Goal: Information Seeking & Learning: Check status

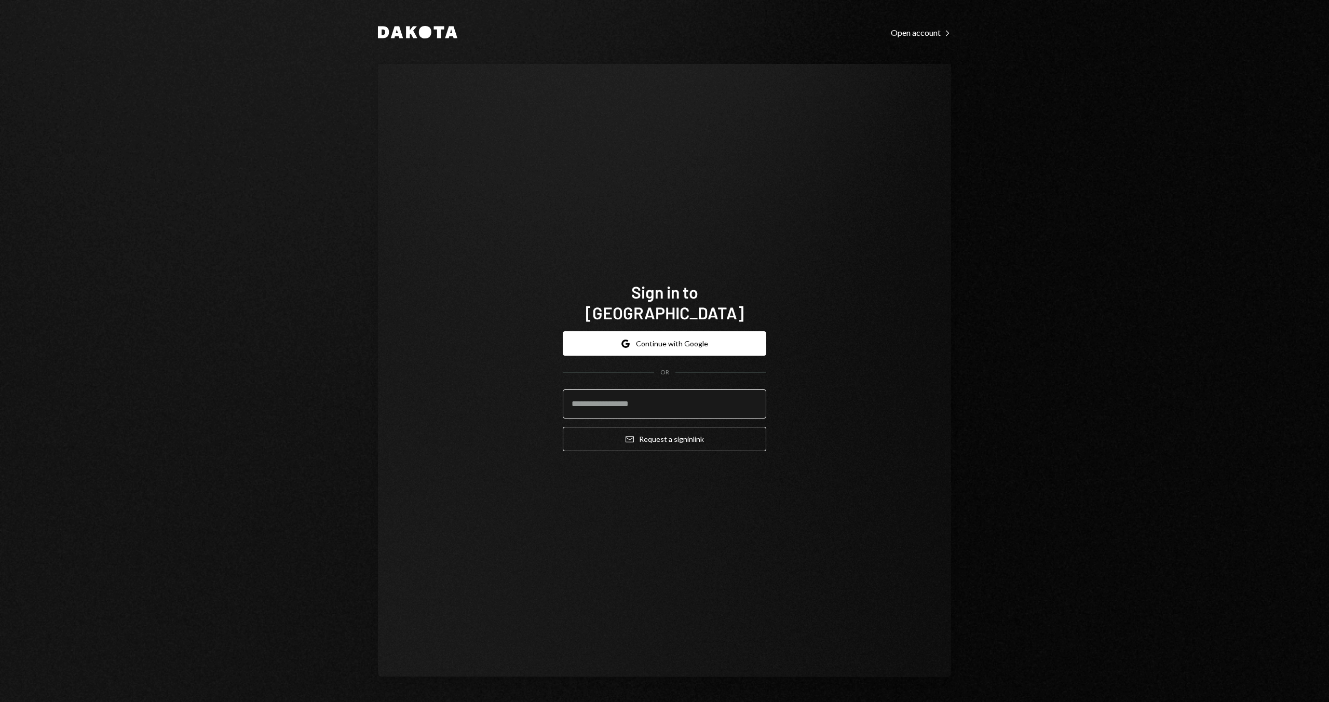
click at [673, 389] on input "email" at bounding box center [665, 403] width 204 height 29
type input "**********"
click at [563, 427] on button "Email Request a sign in link" at bounding box center [665, 439] width 204 height 24
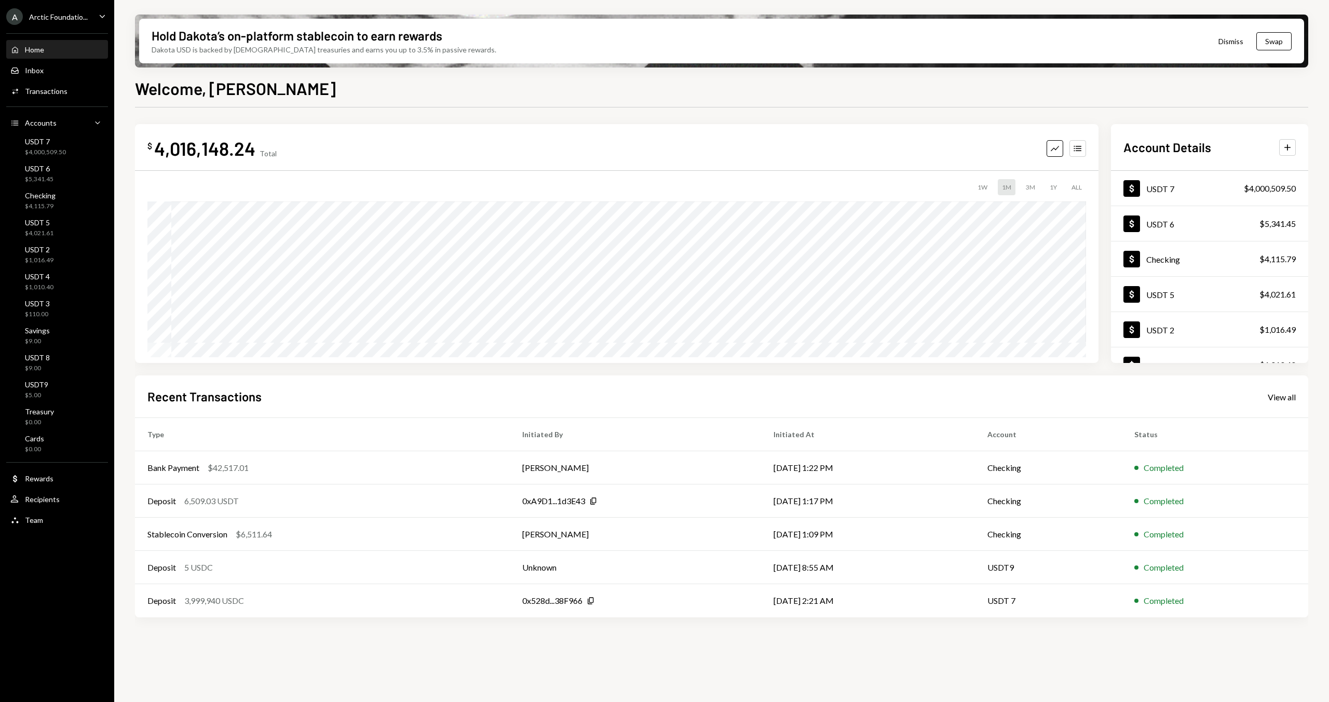
drag, startPoint x: 134, startPoint y: 146, endPoint x: 305, endPoint y: 149, distance: 170.3
click at [305, 149] on div "$ 4,016,148.24 Total Graph Accounts 1W 1M 3M 1Y ALL $4,058,662.86 Aug 31, 2025" at bounding box center [617, 243] width 964 height 239
click at [1074, 148] on icon "Accounts" at bounding box center [1078, 148] width 10 height 10
drag, startPoint x: 570, startPoint y: 200, endPoint x: 693, endPoint y: 200, distance: 123.6
click at [693, 200] on div "USD Coin 4,002,333.5 USDC $4,002,333.50 USD" at bounding box center [616, 195] width 939 height 33
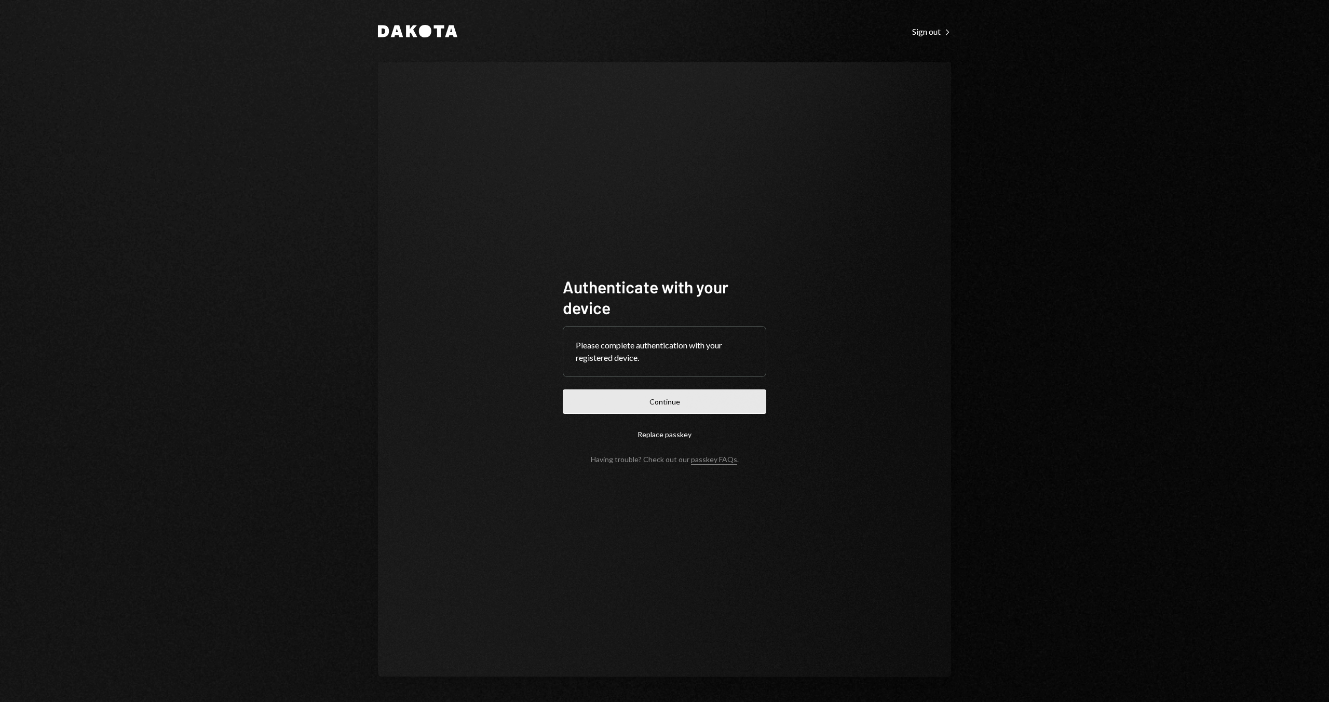
click at [631, 406] on button "Continue" at bounding box center [665, 401] width 204 height 24
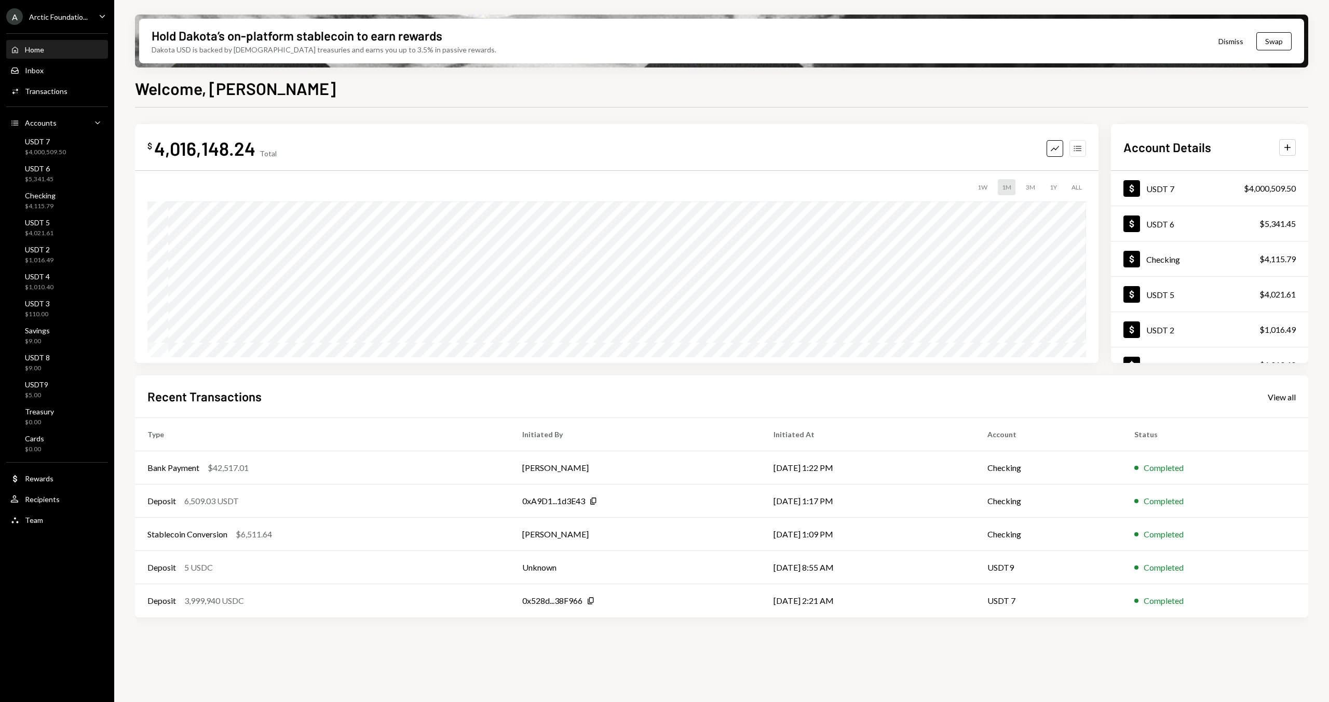
click at [1078, 149] on icon "Accounts" at bounding box center [1078, 148] width 10 height 10
click at [1053, 152] on icon "Graph" at bounding box center [1055, 148] width 10 height 10
click at [1083, 145] on icon "Accounts" at bounding box center [1078, 148] width 10 height 10
drag, startPoint x: 570, startPoint y: 195, endPoint x: 619, endPoint y: 197, distance: 49.9
click at [619, 197] on div "USD Coin 4,002,333.5 USDC $4,002,333.50 USD" at bounding box center [616, 195] width 939 height 33
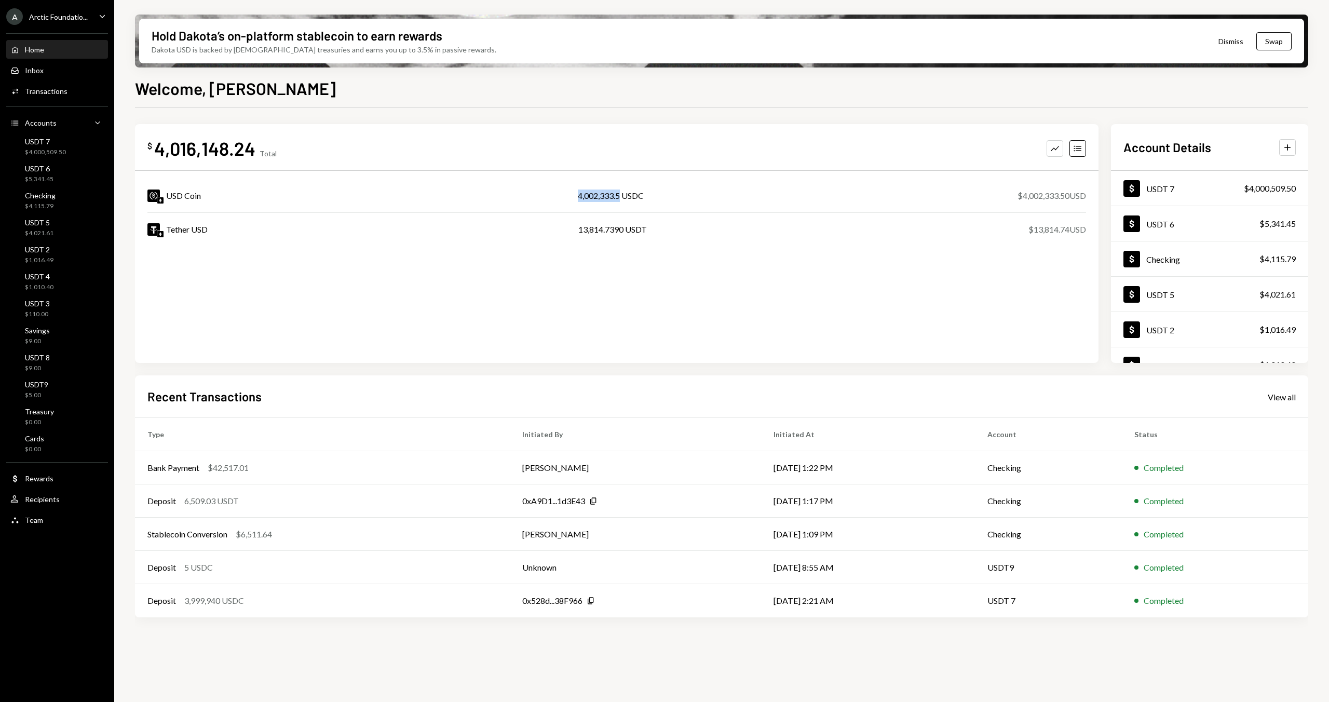
copy div "4,002,333.5"
click at [600, 219] on div "Tether USD 13,814.7390 USDT $13,814.74 USD" at bounding box center [616, 229] width 939 height 33
drag, startPoint x: 578, startPoint y: 233, endPoint x: 623, endPoint y: 231, distance: 44.7
click at [623, 231] on div "13,814.7390 USDT" at bounding box center [612, 229] width 69 height 12
copy div "13,814.7390"
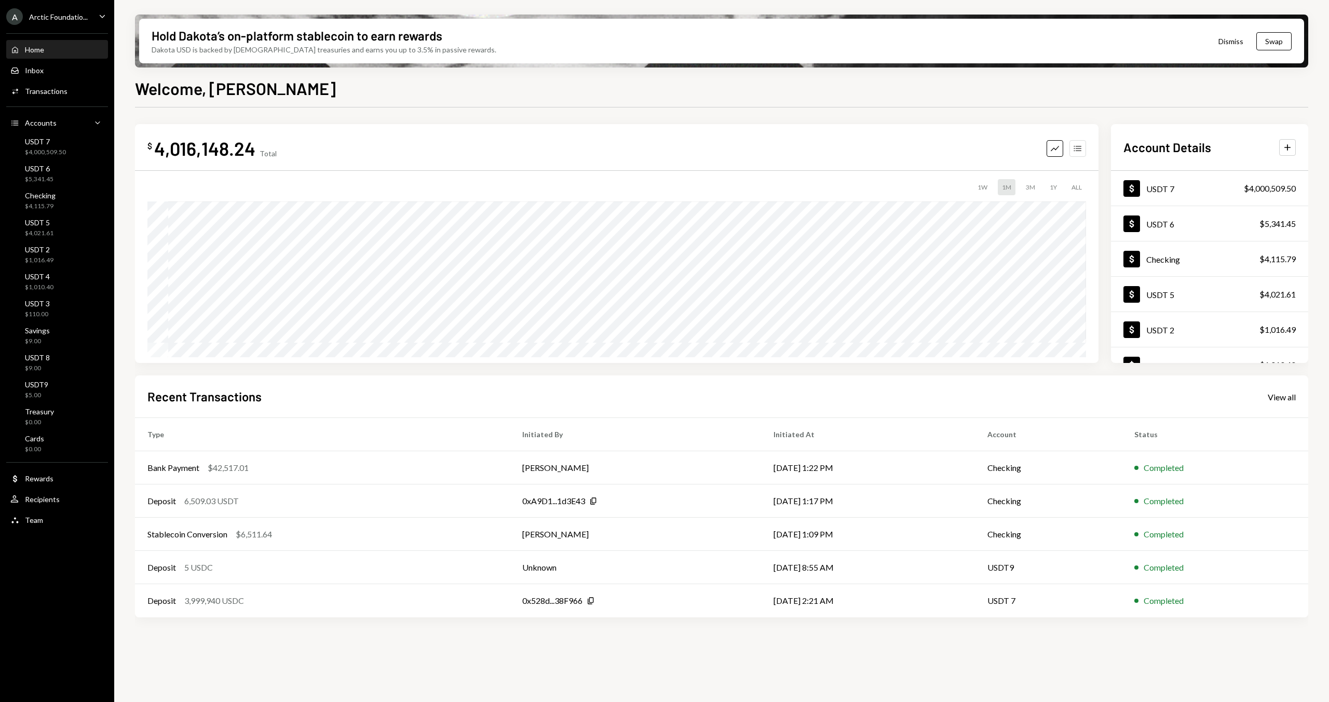
click at [1085, 151] on button "Accounts" at bounding box center [1078, 148] width 17 height 17
click at [97, 15] on icon "Caret Down" at bounding box center [102, 15] width 11 height 11
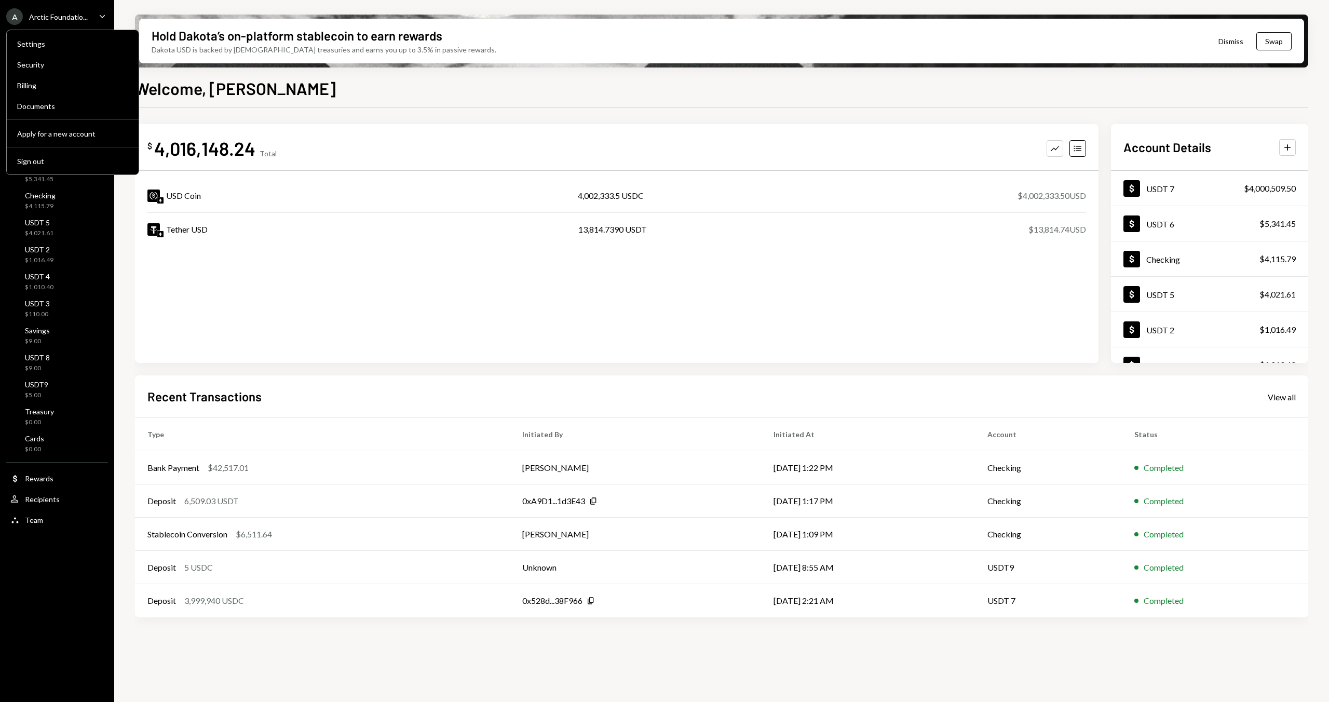
click at [97, 15] on icon "Caret Down" at bounding box center [102, 15] width 11 height 11
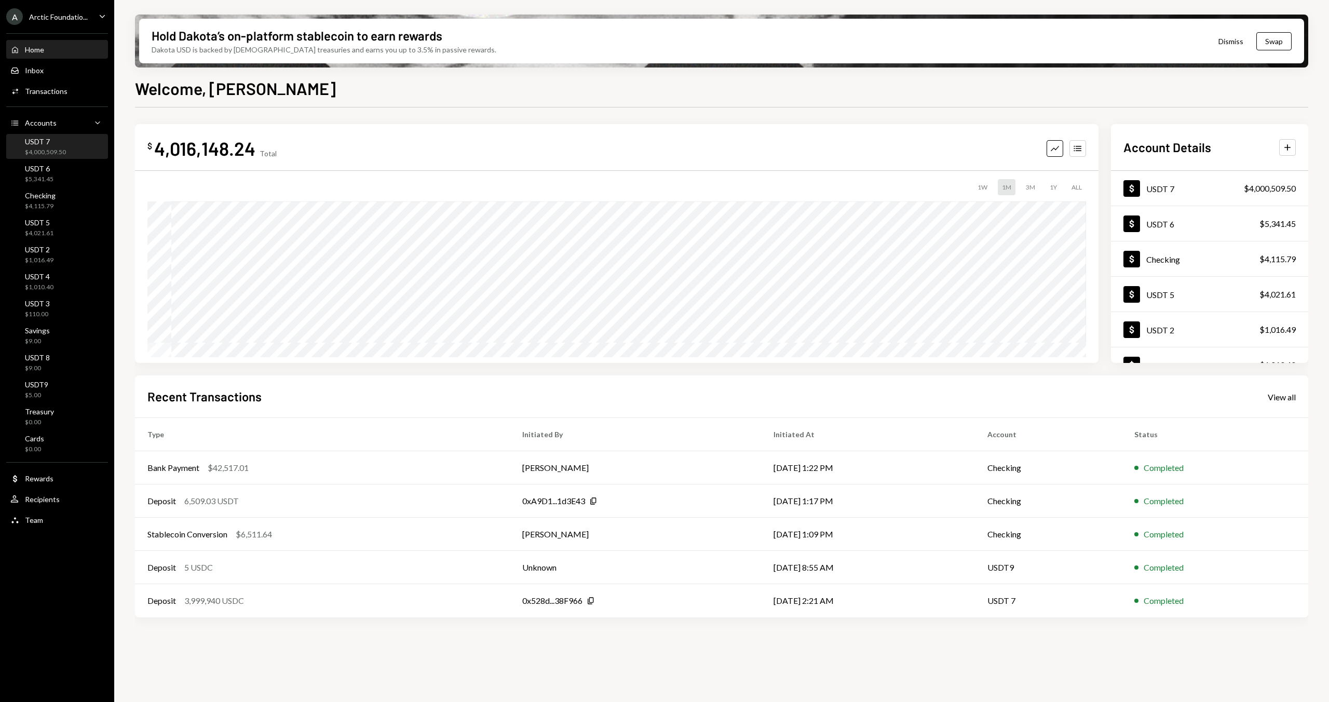
click at [64, 153] on div "$4,000,509.50" at bounding box center [45, 152] width 41 height 9
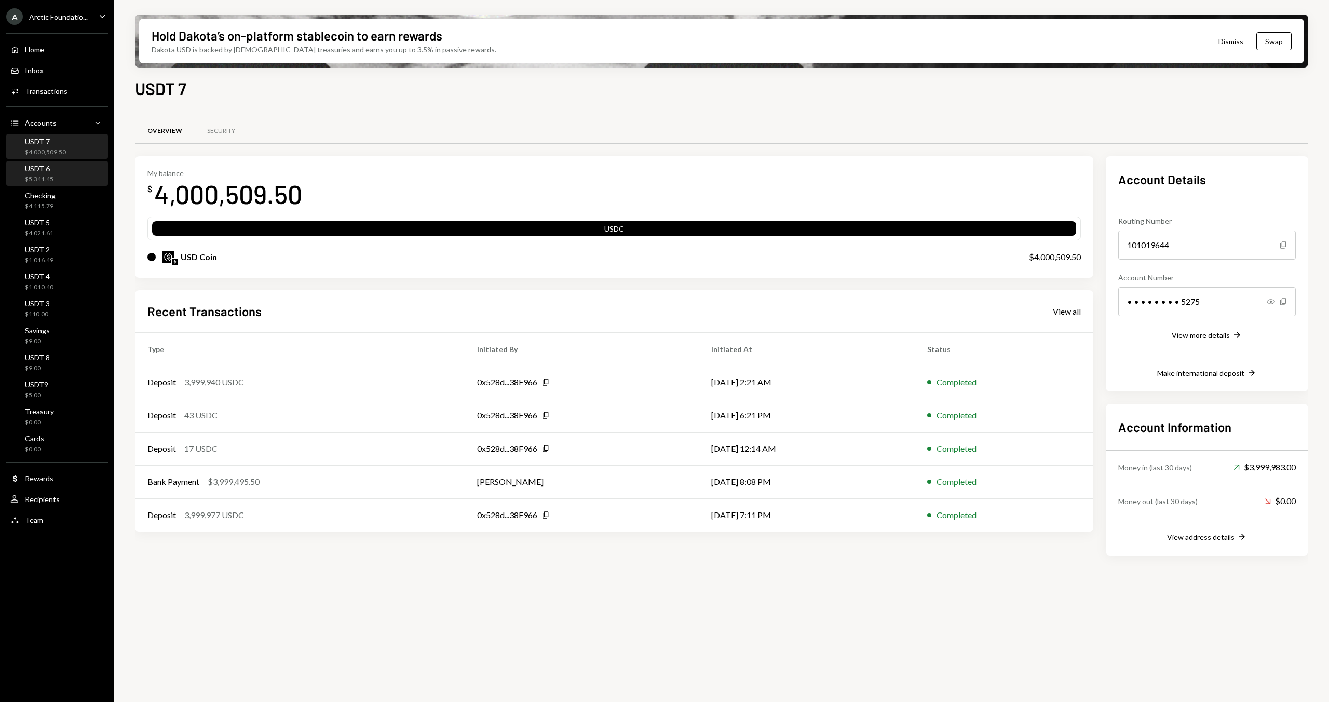
click at [63, 163] on div "USDT 6 $5,341.45" at bounding box center [56, 174] width 93 height 24
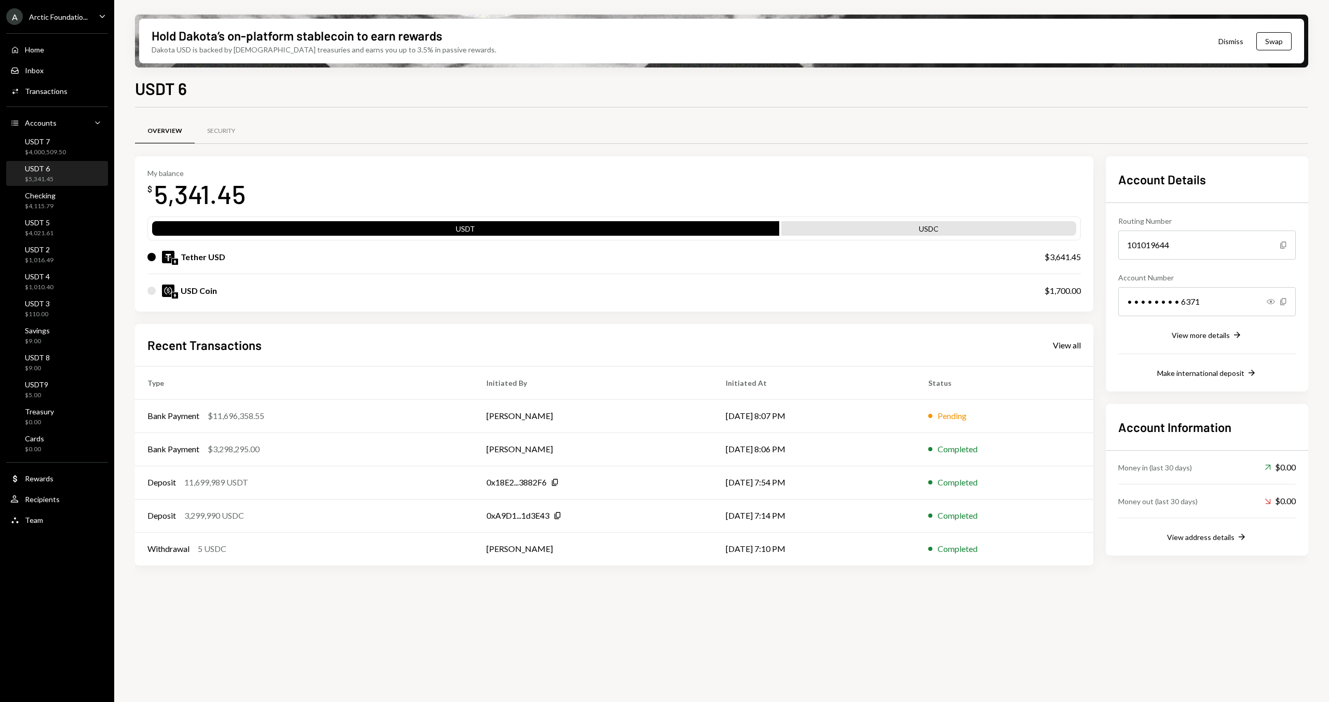
click at [62, 184] on div "USDT 6 $5,341.45" at bounding box center [56, 174] width 93 height 24
click at [59, 396] on div "USDT9 $5.00" at bounding box center [56, 390] width 93 height 20
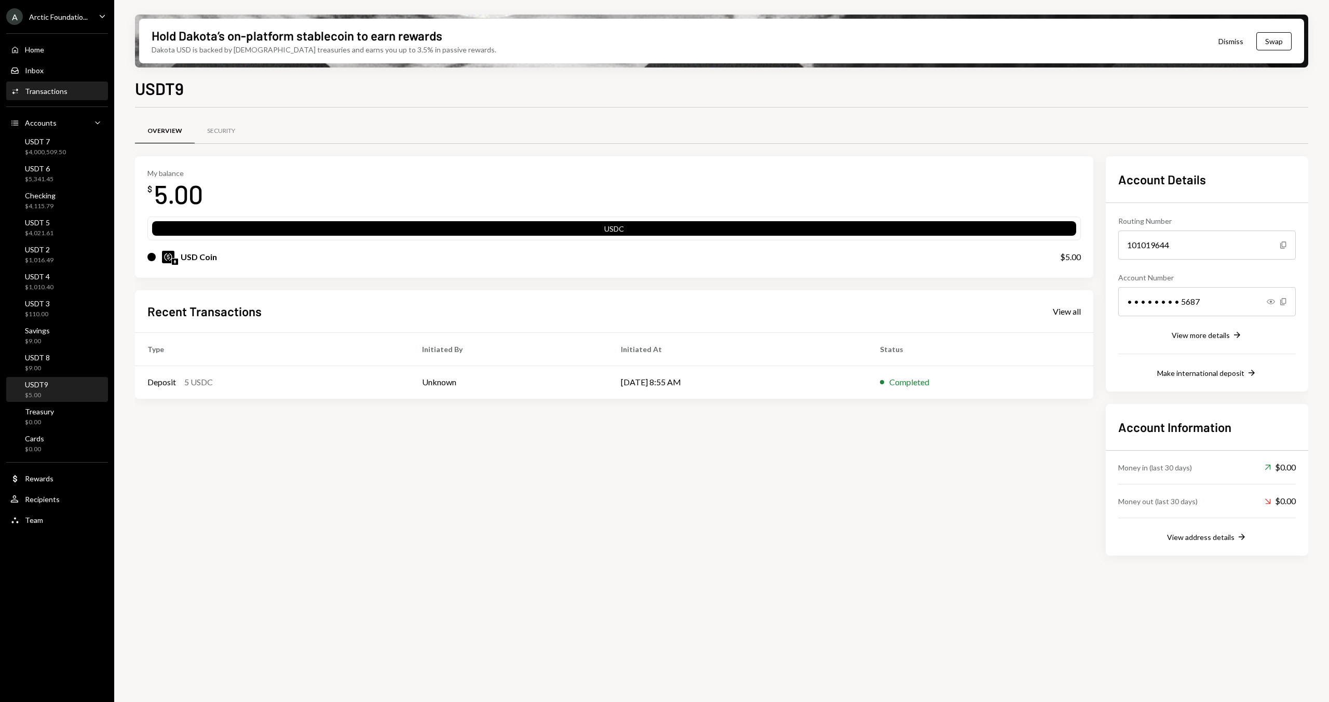
click at [69, 85] on div "Activities Transactions" at bounding box center [56, 92] width 93 height 18
